Goal: Find specific page/section: Find specific page/section

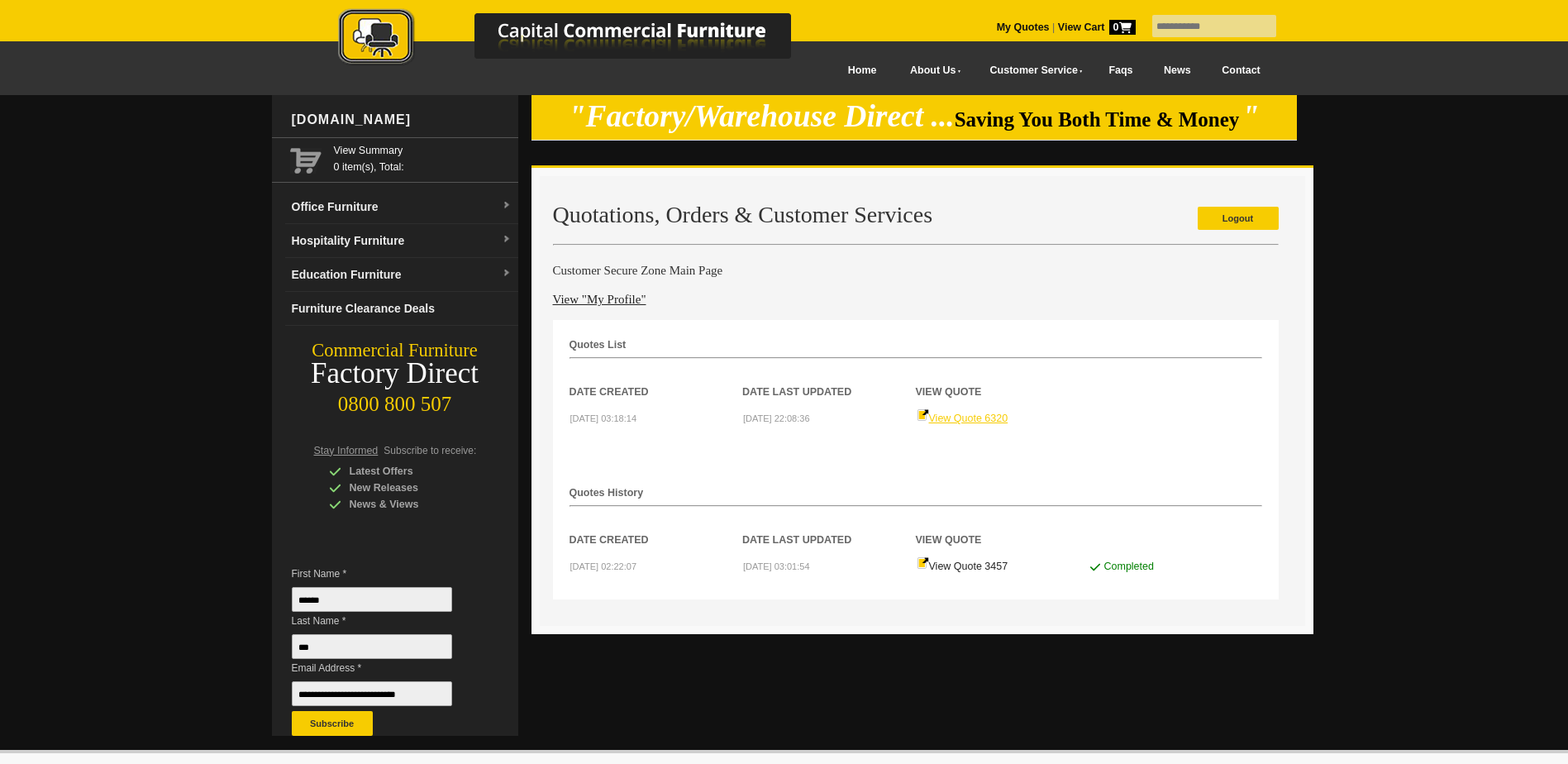
click at [994, 420] on link "View Quote 6320" at bounding box center [963, 418] width 92 height 11
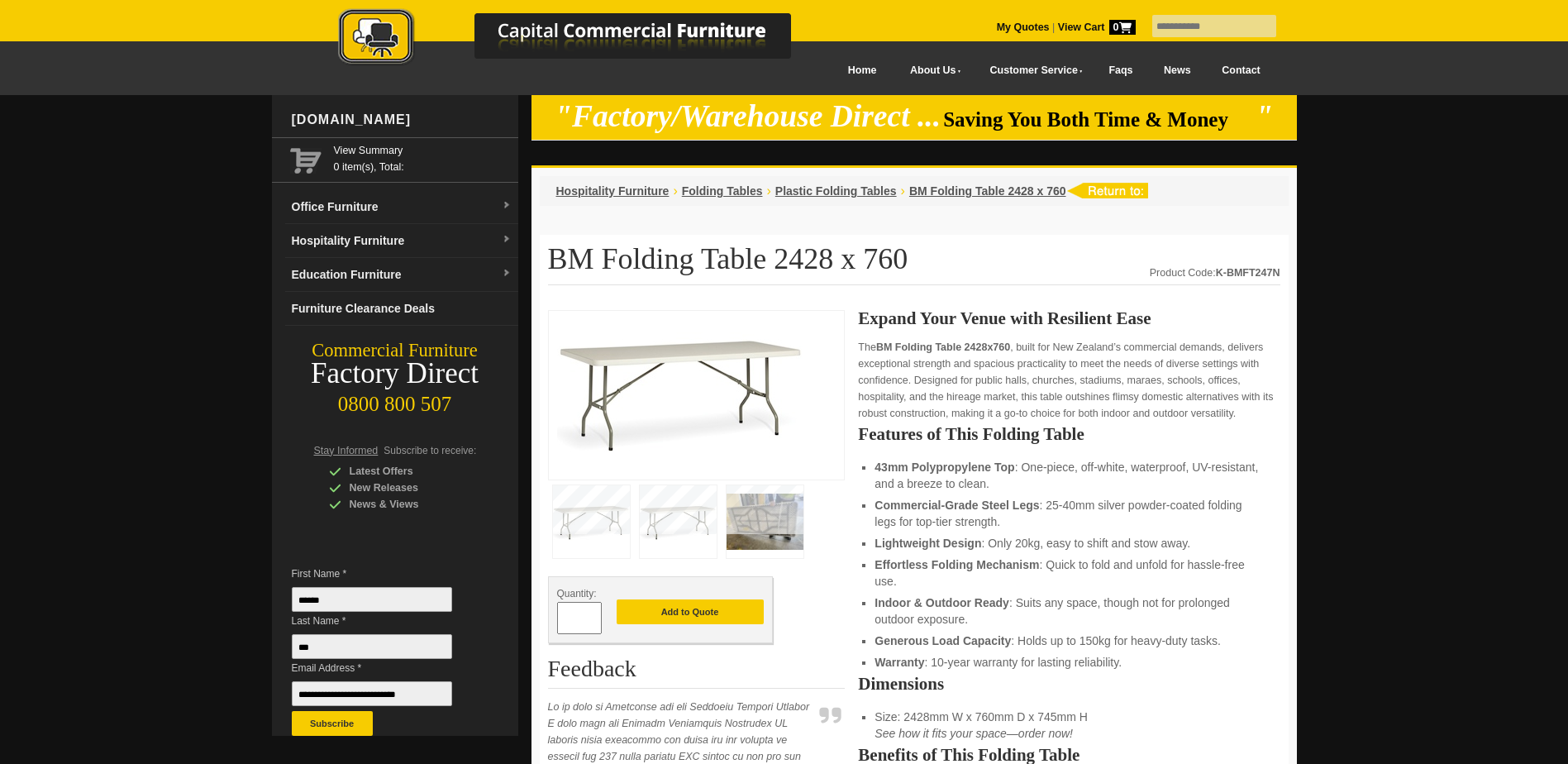
click at [768, 516] on img at bounding box center [765, 522] width 77 height 73
click at [597, 528] on img at bounding box center [591, 522] width 77 height 73
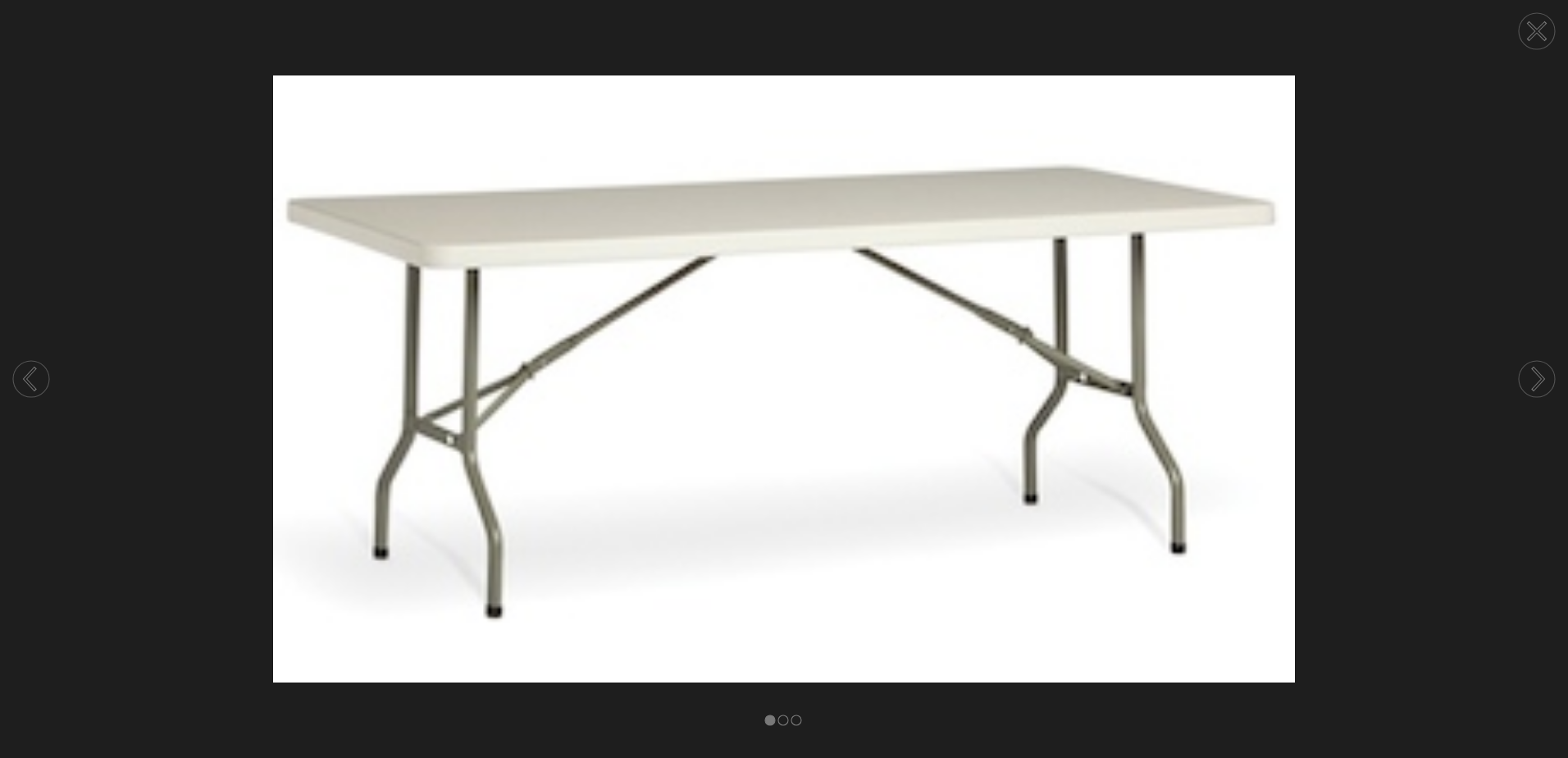
click at [1534, 370] on icon at bounding box center [1538, 378] width 10 height 21
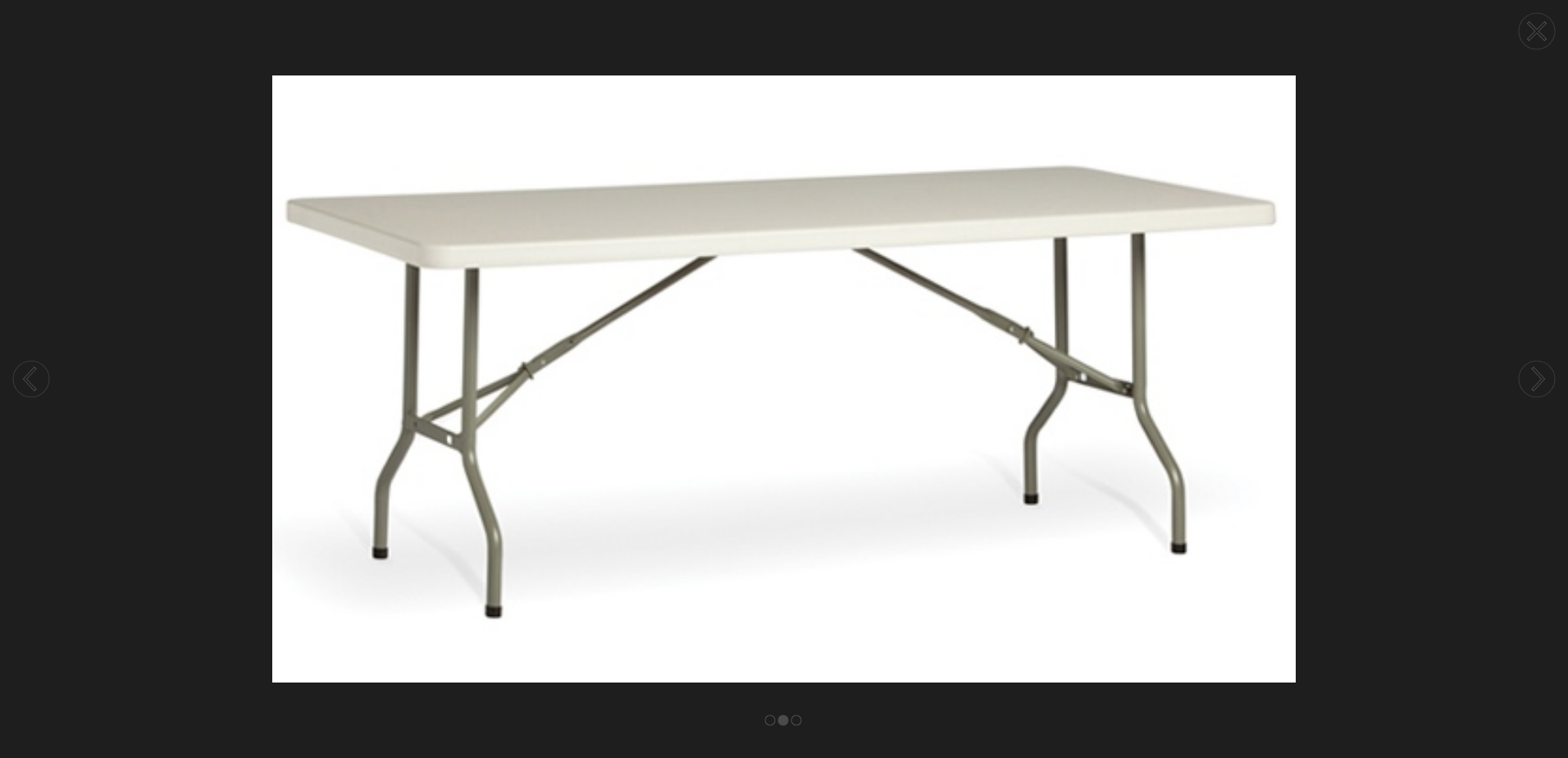
click at [1534, 370] on icon at bounding box center [1538, 378] width 10 height 21
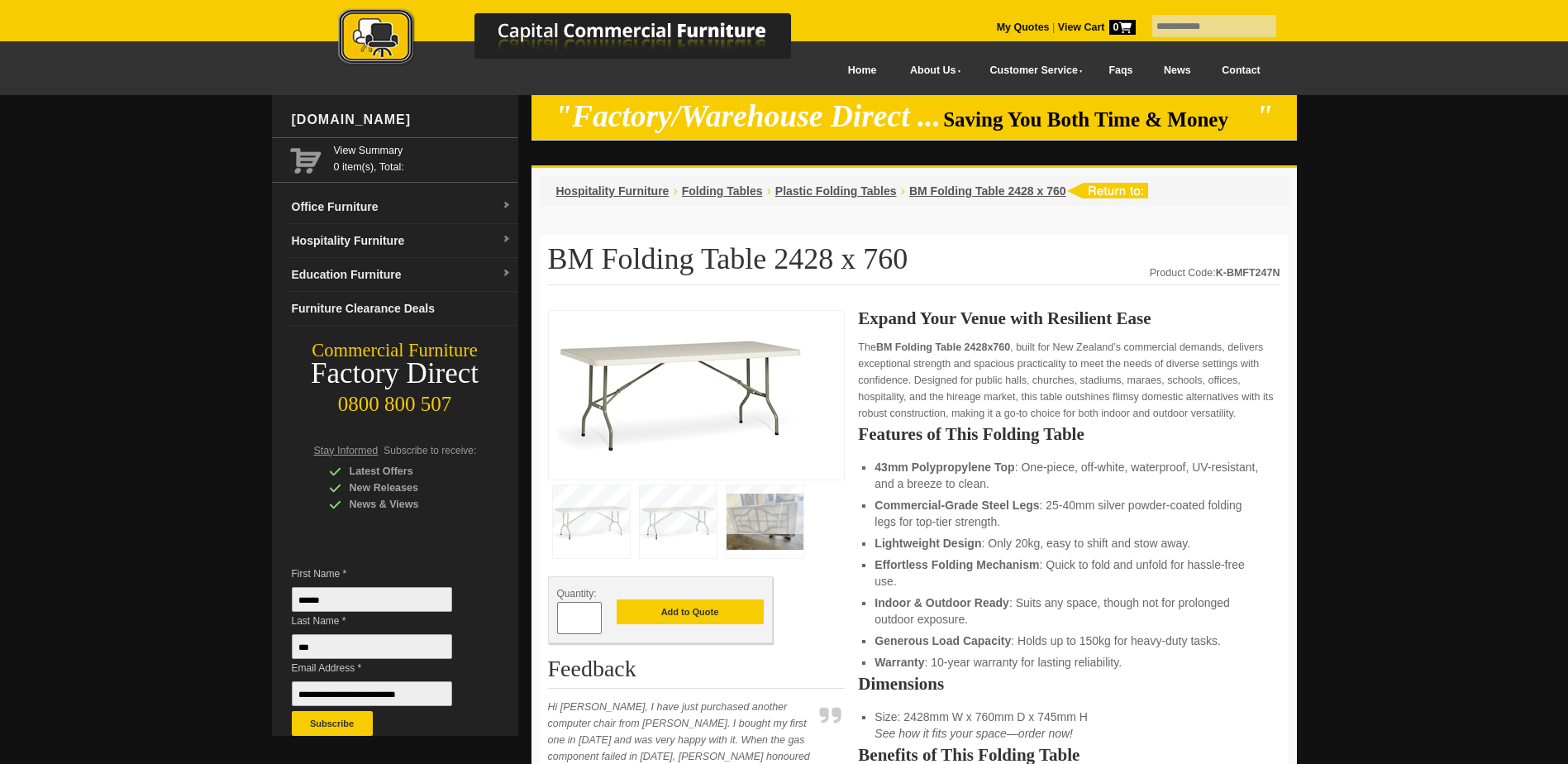
click at [603, 545] on img at bounding box center [591, 522] width 77 height 73
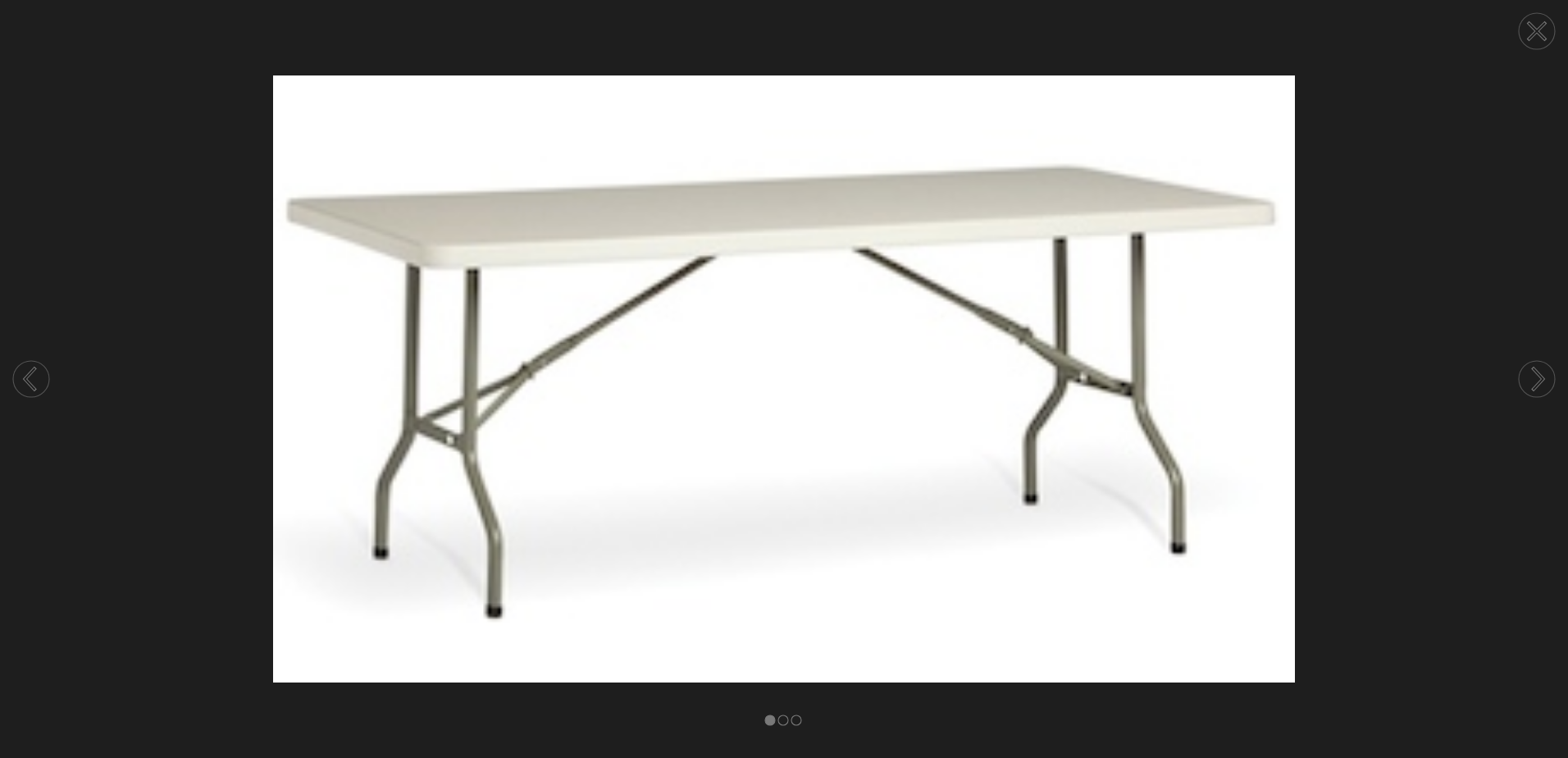
click at [1537, 384] on icon at bounding box center [1538, 378] width 10 height 21
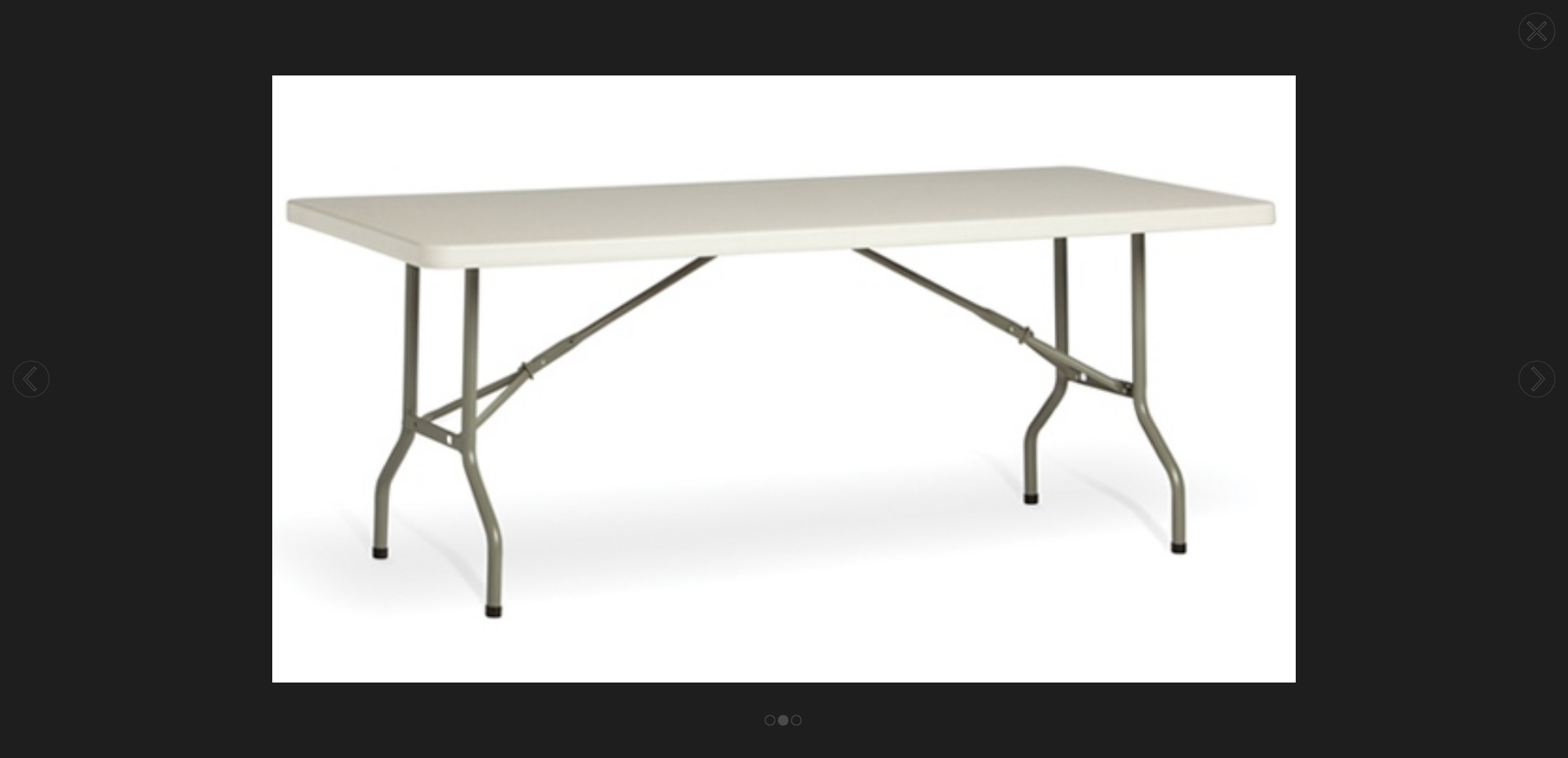
click at [1537, 384] on icon at bounding box center [1538, 378] width 10 height 21
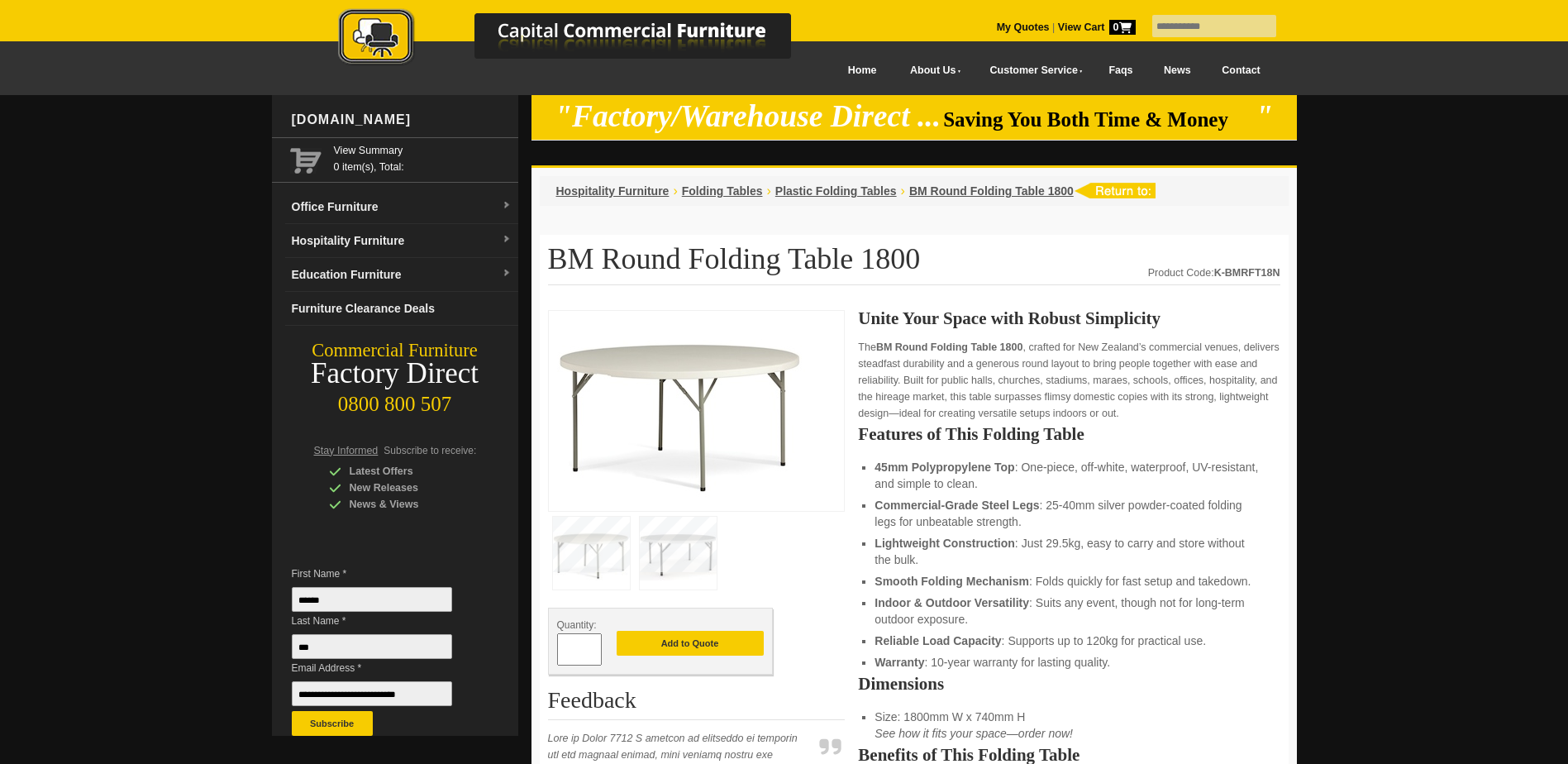
click at [613, 544] on img at bounding box center [591, 553] width 77 height 73
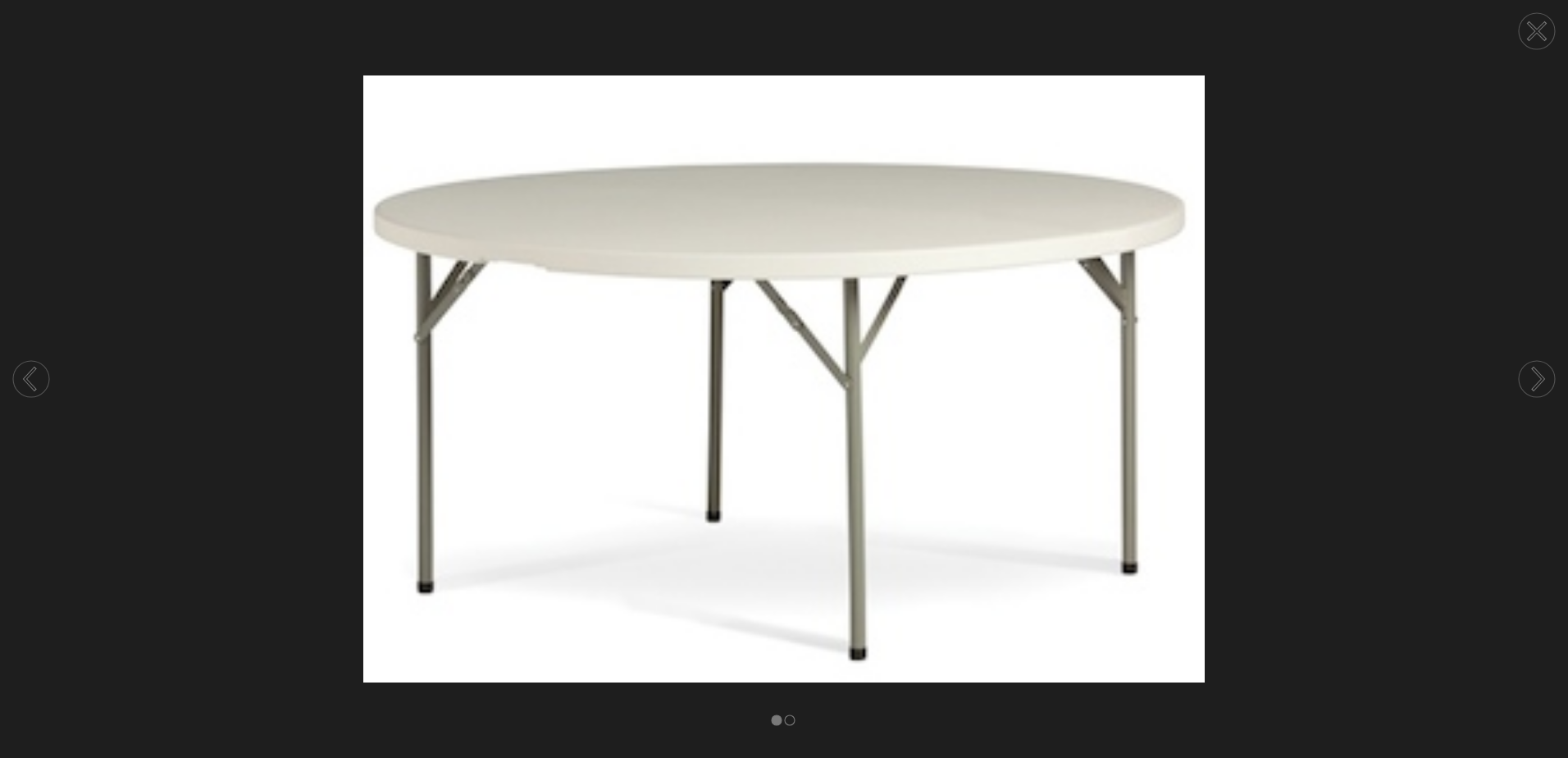
click at [1534, 374] on circle at bounding box center [1536, 379] width 36 height 36
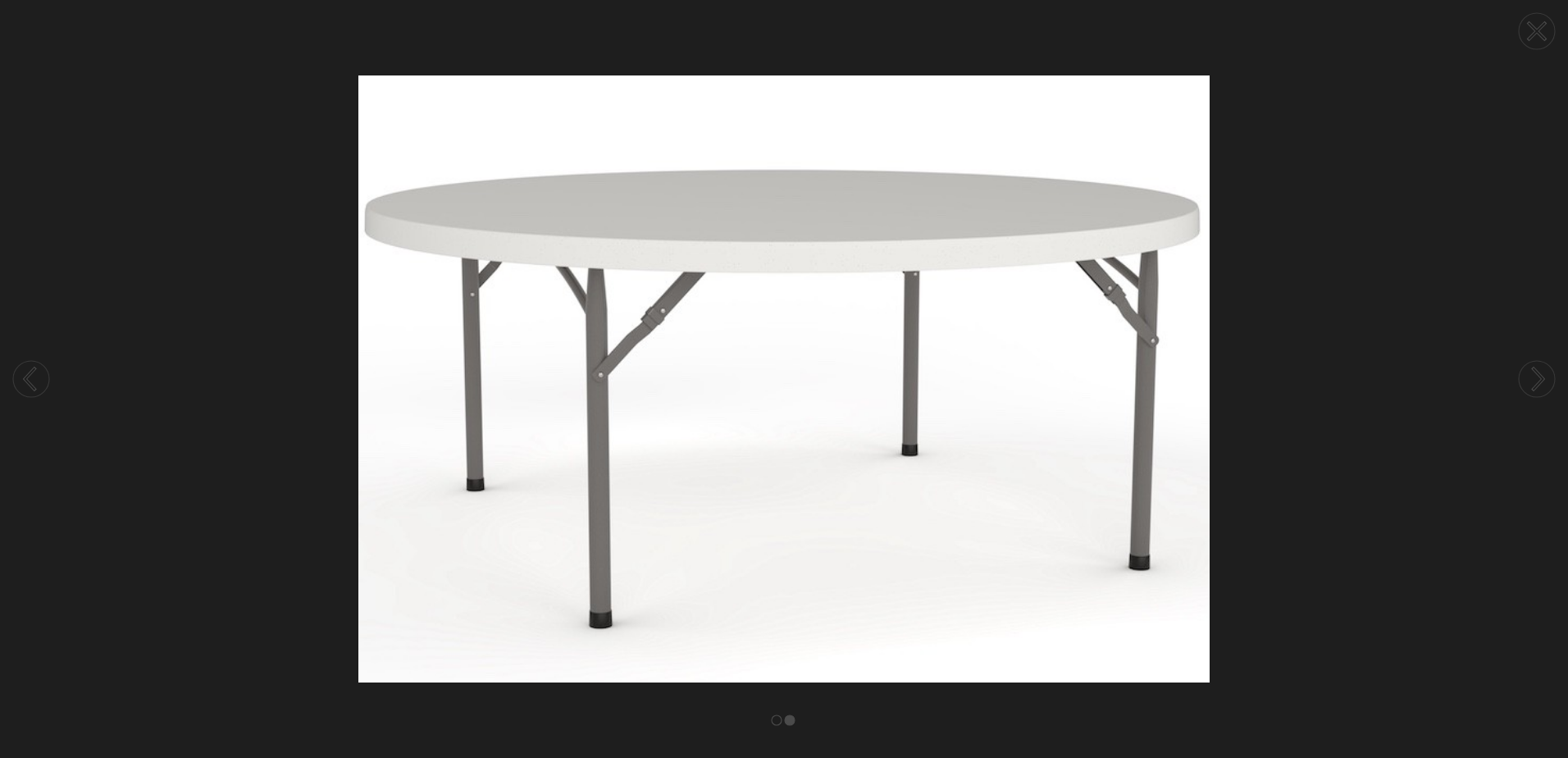
click at [1532, 374] on circle at bounding box center [1536, 379] width 36 height 36
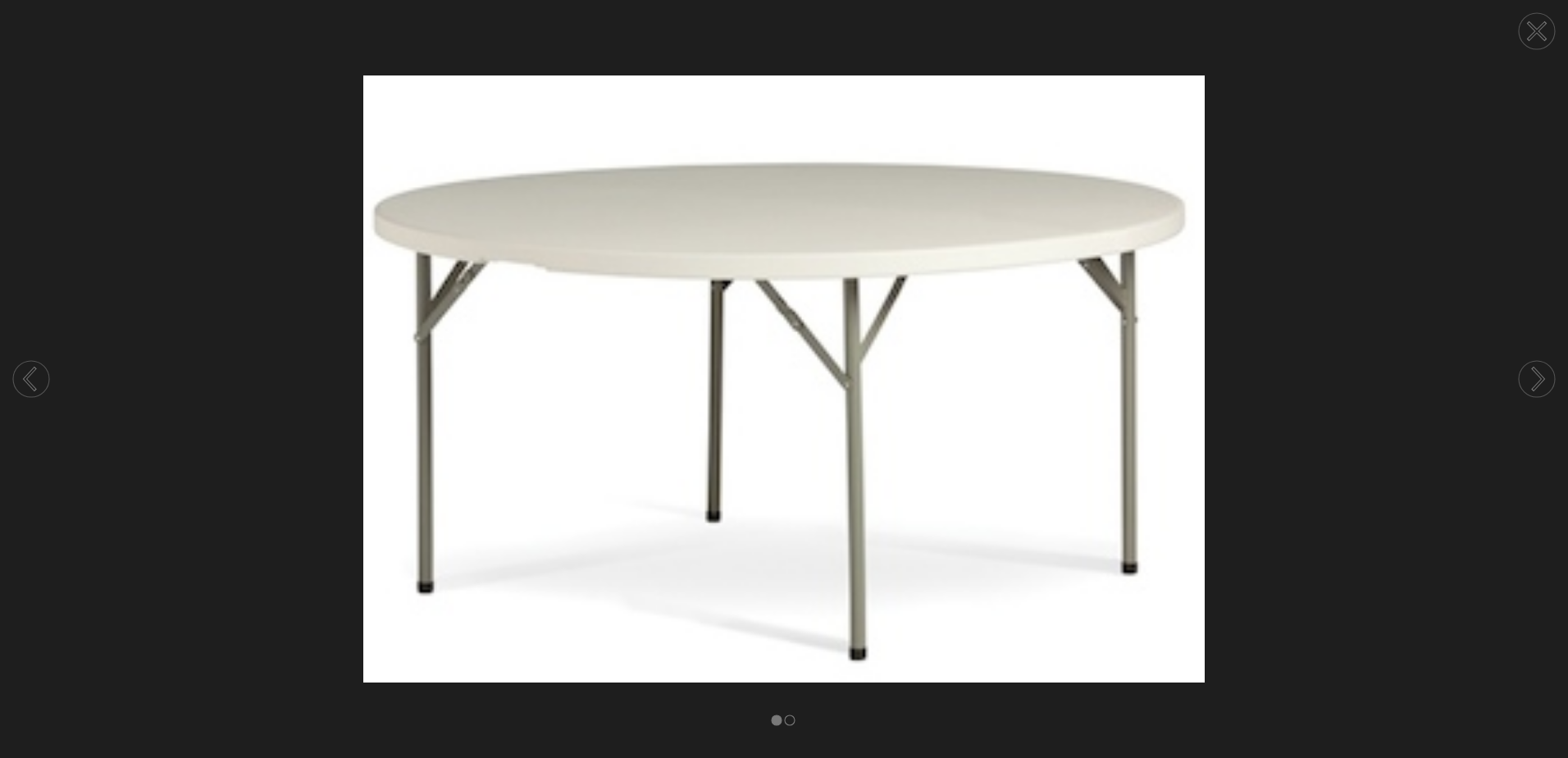
click at [1532, 374] on circle at bounding box center [1536, 379] width 36 height 36
